Goal: Entertainment & Leisure: Consume media (video, audio)

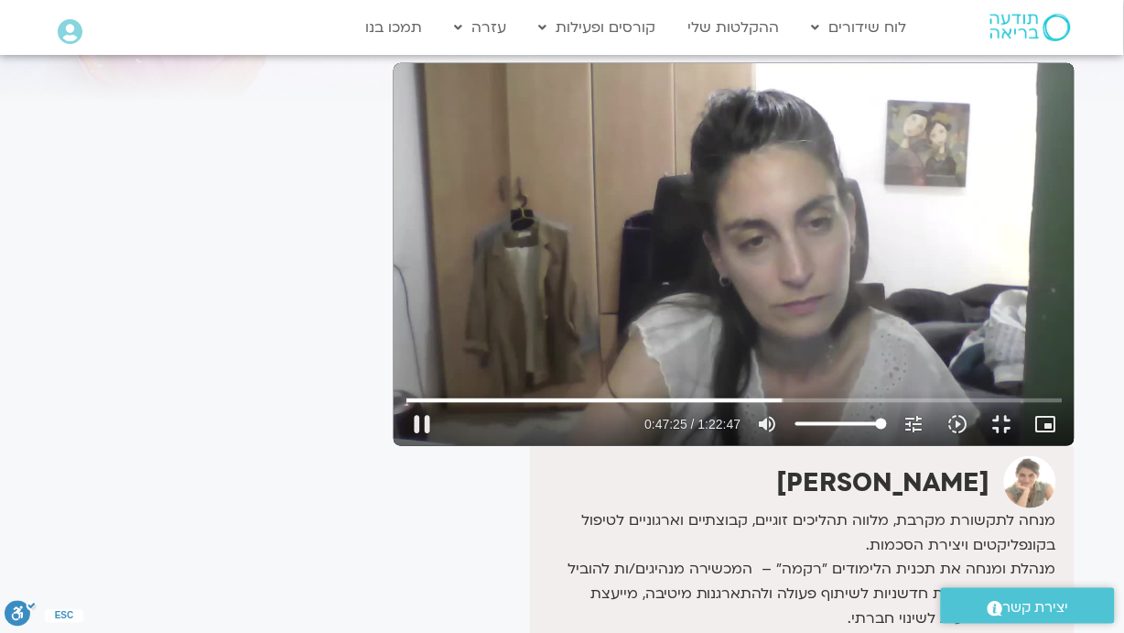
scroll to position [154, 0]
click at [973, 393] on div "Skip Ad 1:22:13 pause 1:22:43 / 1:22:47 volume_up Mute tune Resolution Auto 720…" at bounding box center [734, 254] width 681 height 383
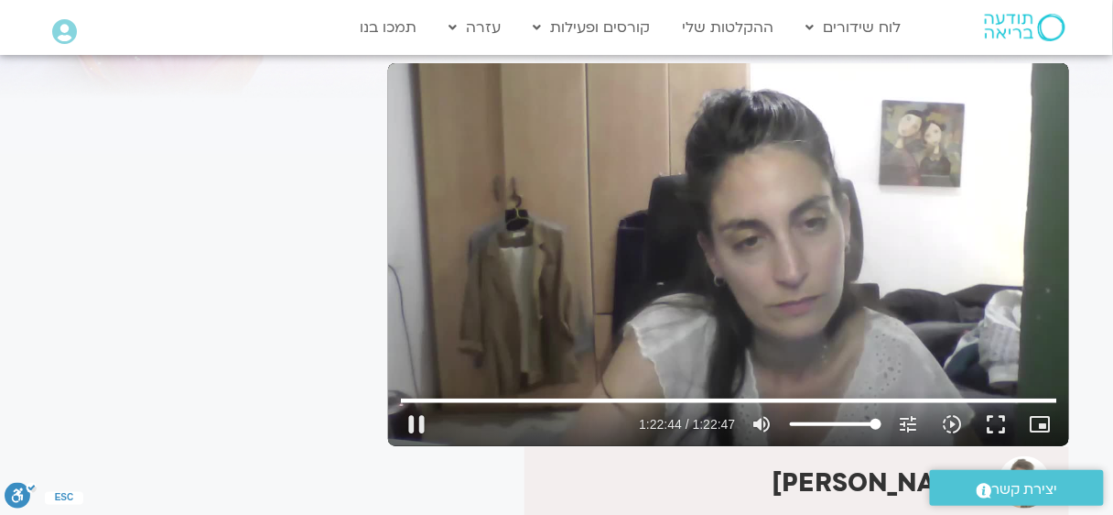
type input "4964.367285"
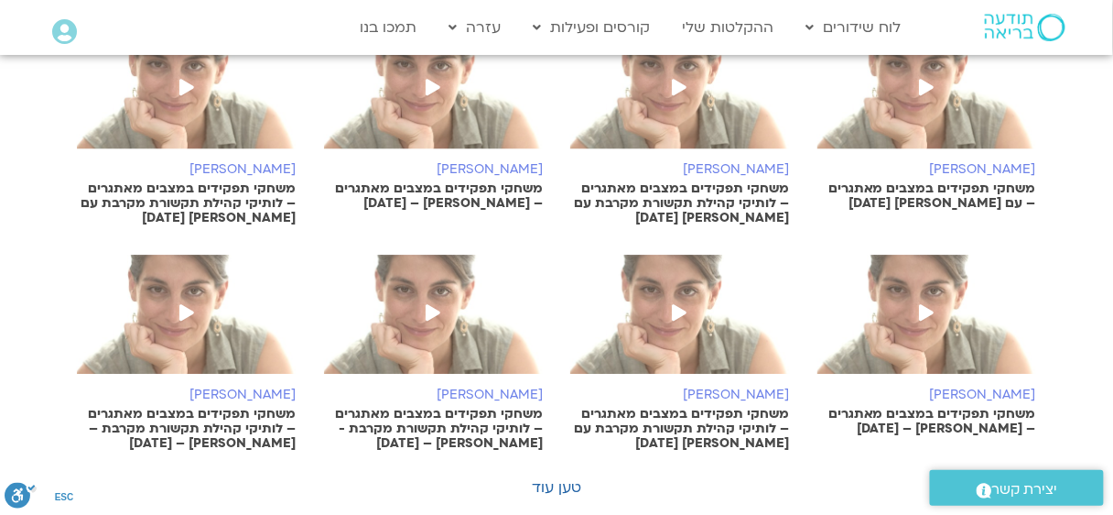
scroll to position [1465, 0]
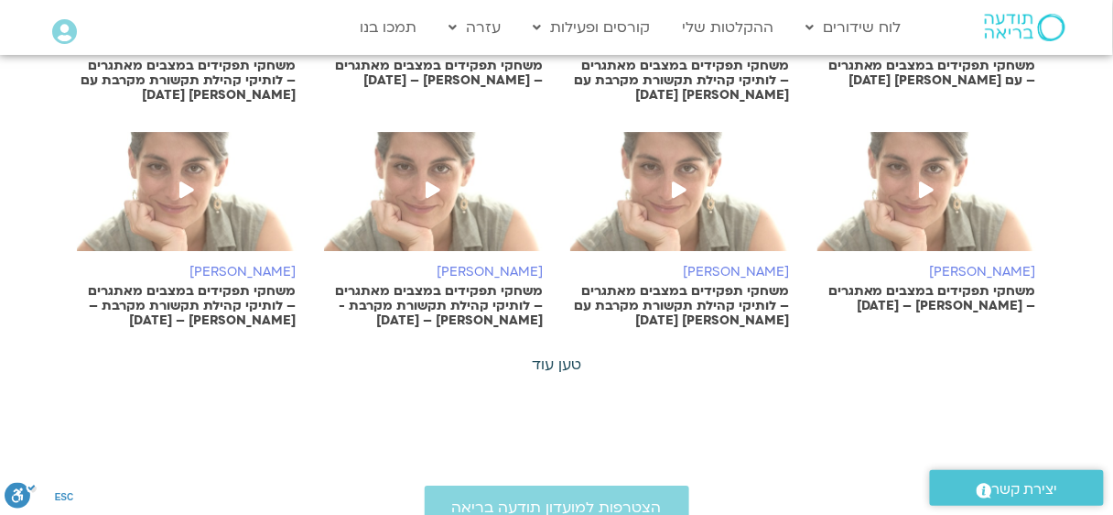
click at [559, 361] on link "טען עוד" at bounding box center [556, 364] width 49 height 20
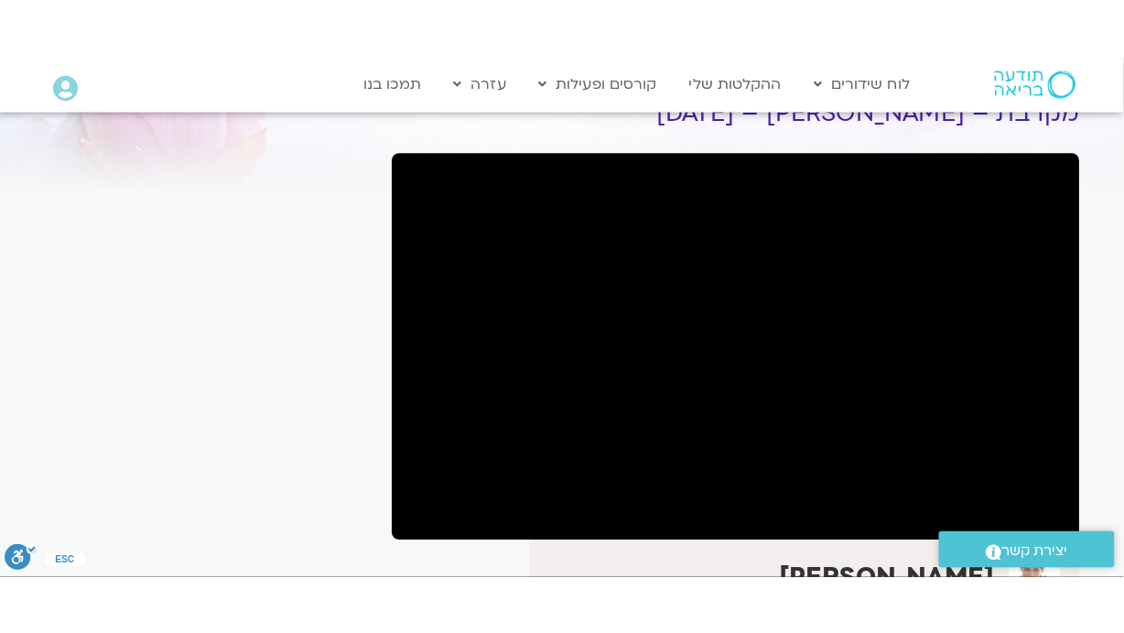
scroll to position [244, 0]
